Goal: Download file/media

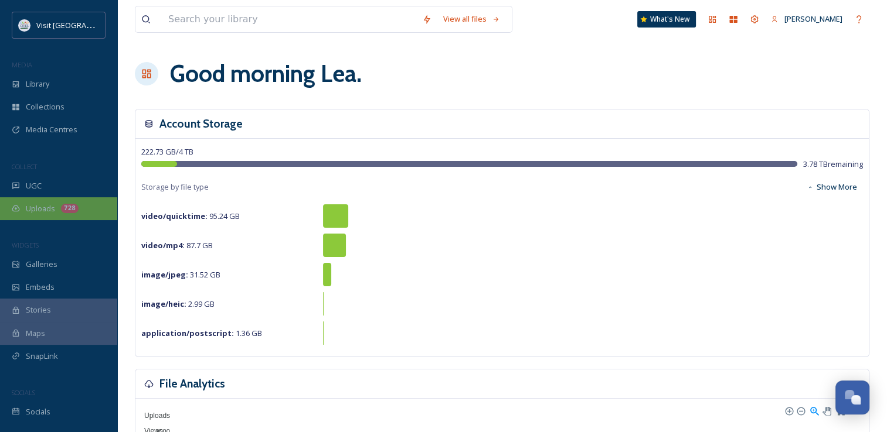
click at [40, 210] on span "Uploads" at bounding box center [40, 208] width 29 height 11
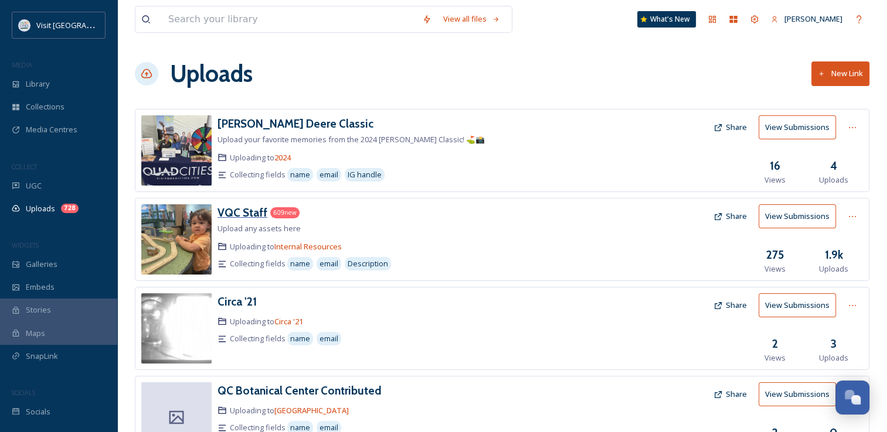
click at [243, 209] on h3 "VQC Staff" at bounding box center [242, 213] width 50 height 14
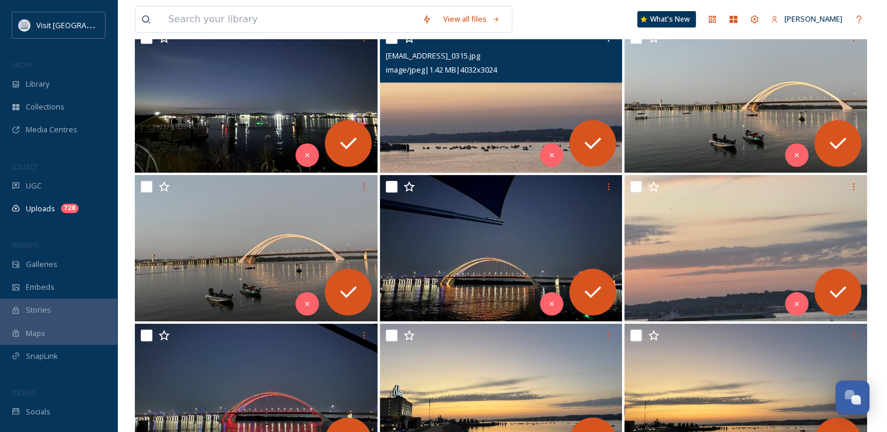
scroll to position [211, 0]
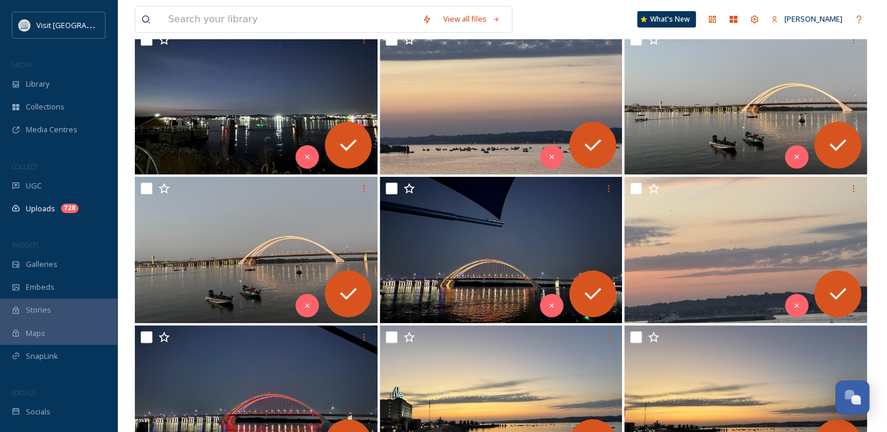
click at [618, 82] on div at bounding box center [501, 101] width 243 height 146
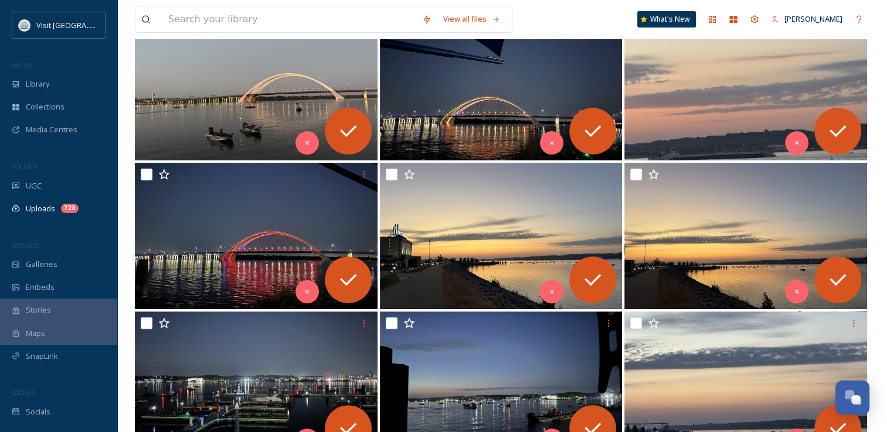
scroll to position [70, 0]
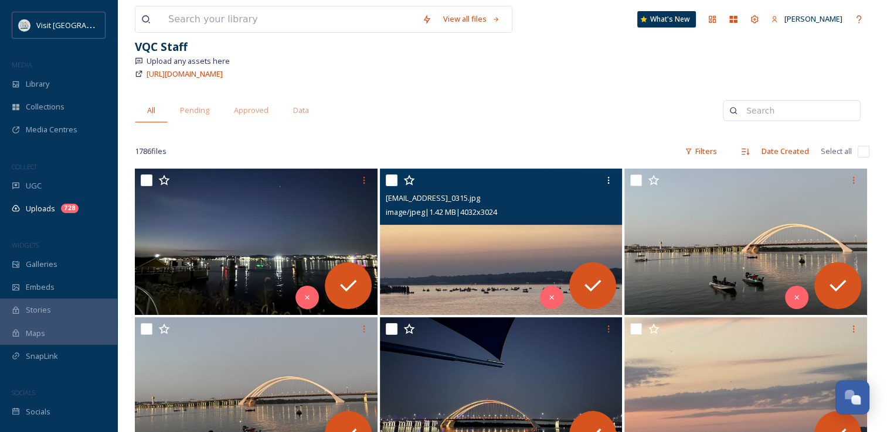
click at [496, 245] on img at bounding box center [501, 242] width 243 height 146
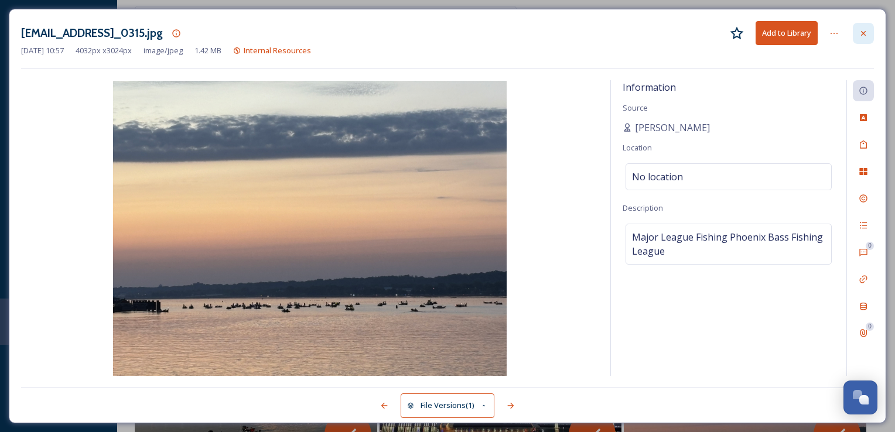
click at [862, 29] on icon at bounding box center [863, 33] width 9 height 9
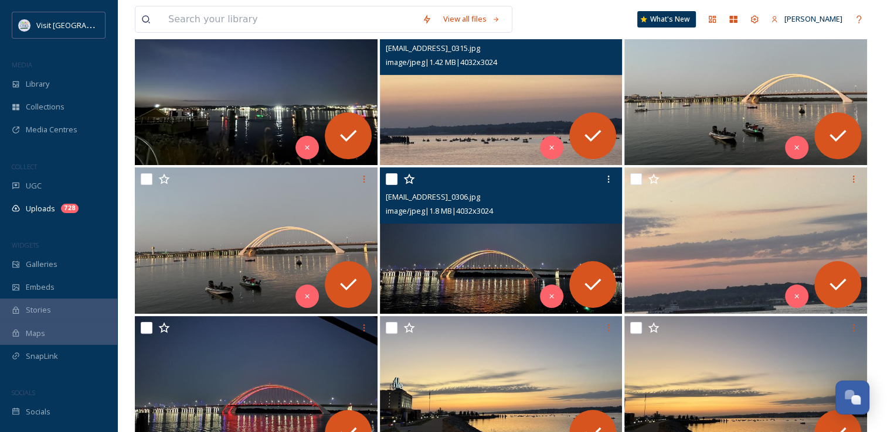
scroll to position [415, 0]
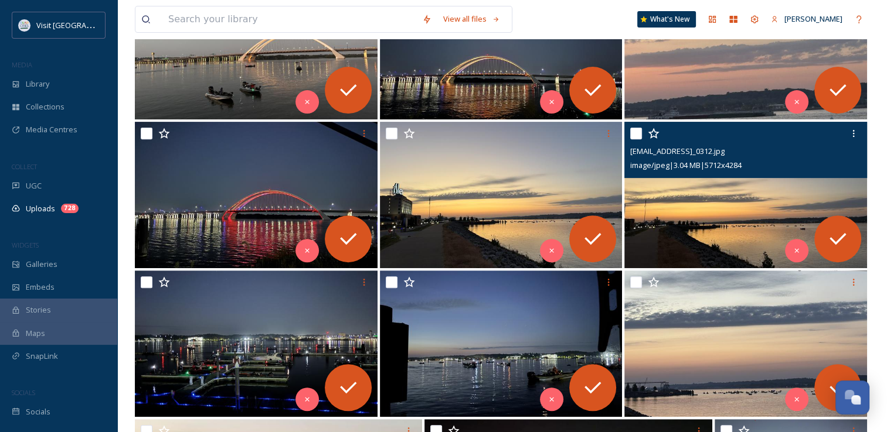
click at [712, 217] on img at bounding box center [745, 195] width 243 height 146
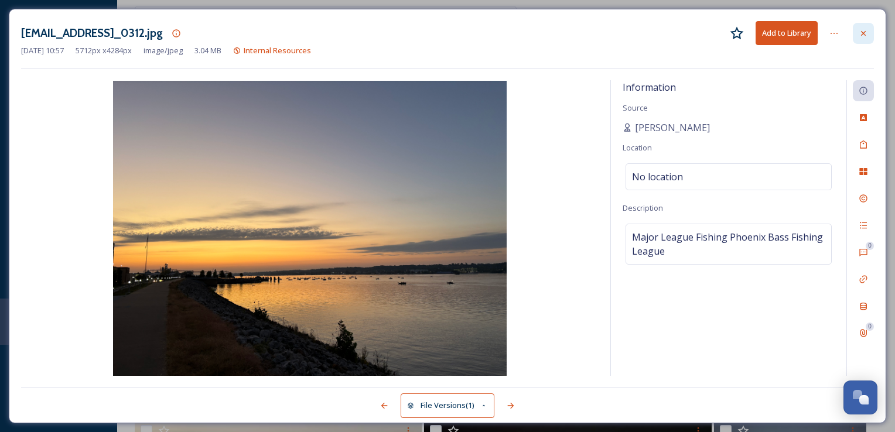
click at [863, 36] on icon at bounding box center [863, 33] width 9 height 9
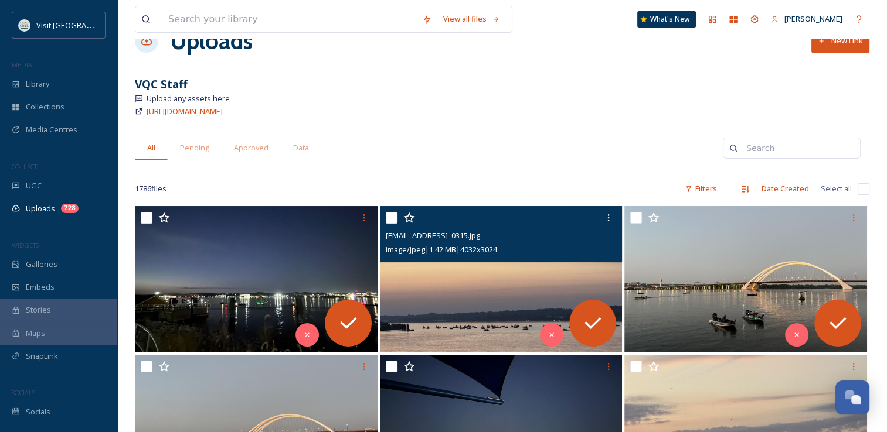
scroll to position [33, 0]
click at [605, 214] on icon at bounding box center [608, 217] width 9 height 9
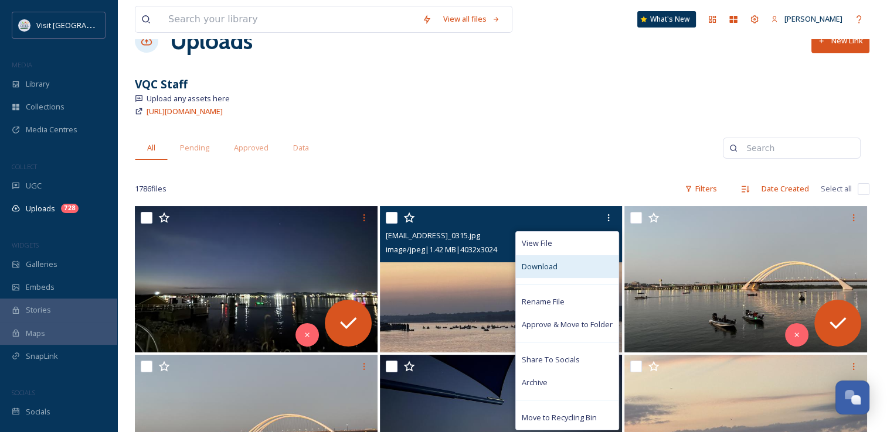
click at [551, 270] on span "Download" at bounding box center [539, 266] width 36 height 11
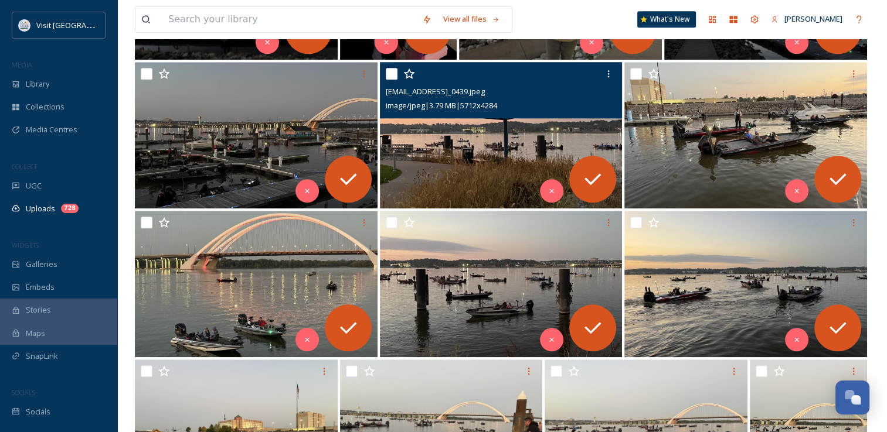
scroll to position [1218, 0]
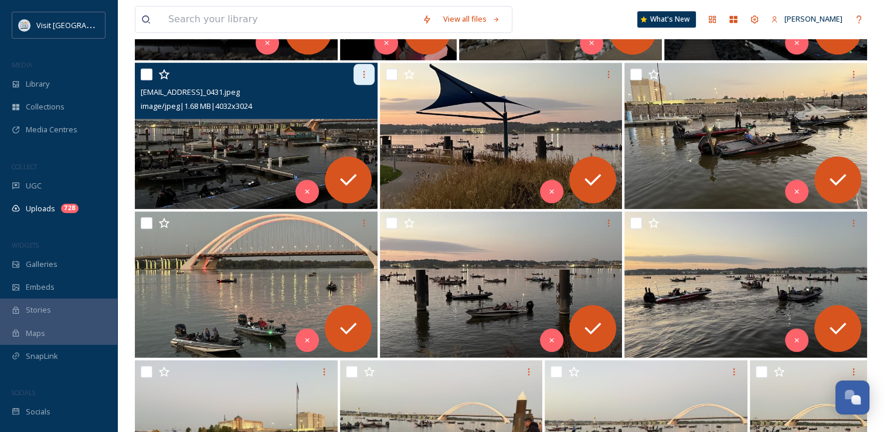
click at [366, 81] on div at bounding box center [363, 74] width 21 height 21
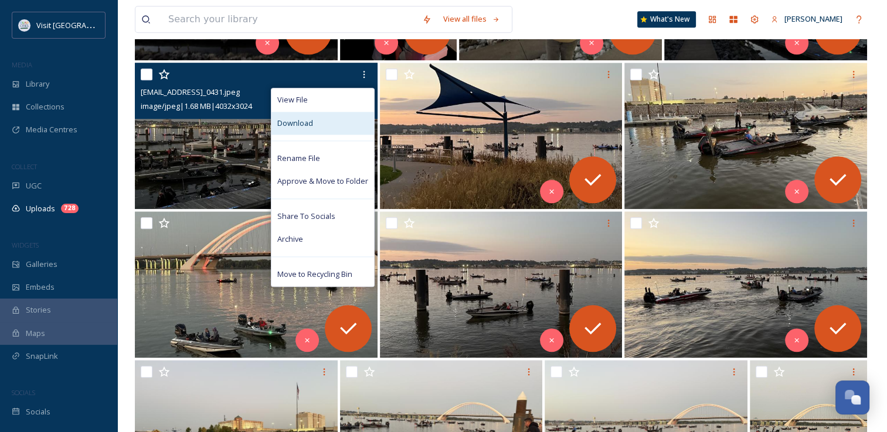
click at [327, 121] on div "Download" at bounding box center [322, 123] width 103 height 23
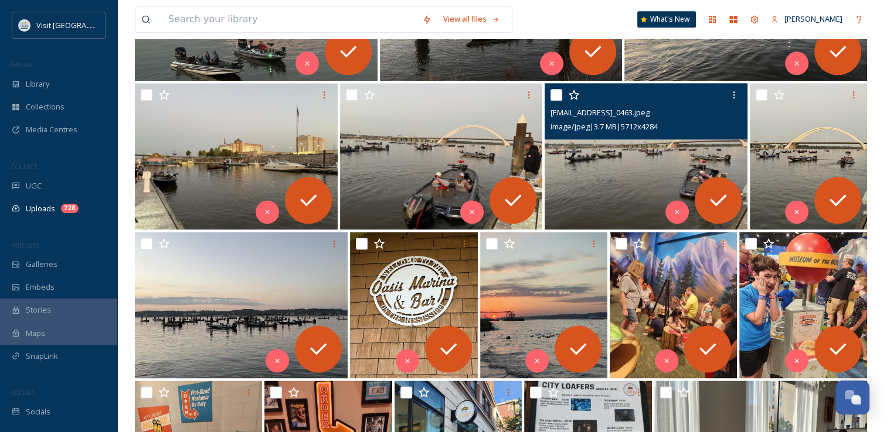
scroll to position [1563, 0]
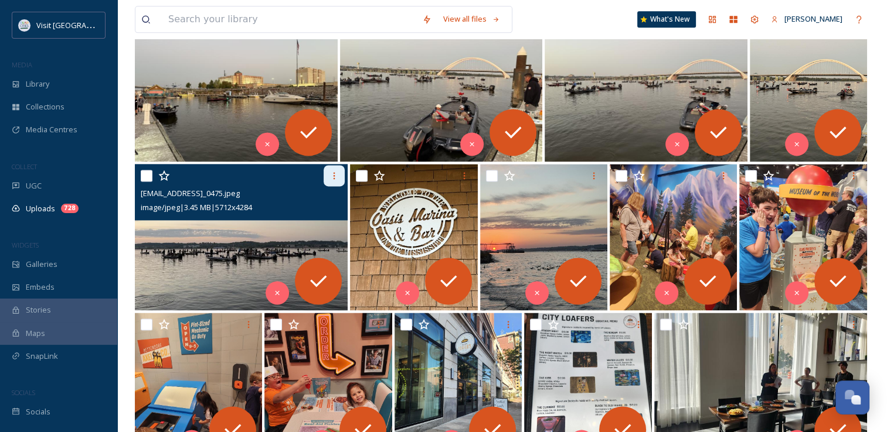
click at [336, 180] on div at bounding box center [333, 175] width 21 height 21
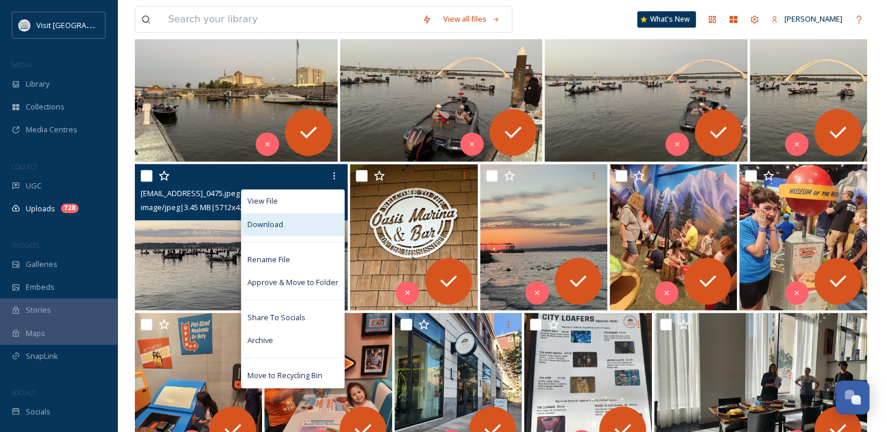
click at [295, 227] on div "Download" at bounding box center [292, 224] width 103 height 23
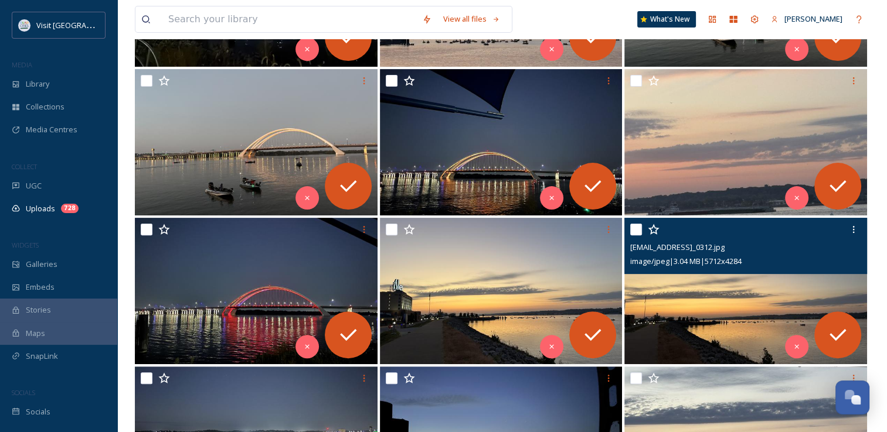
scroll to position [0, 0]
